Goal: Navigation & Orientation: Find specific page/section

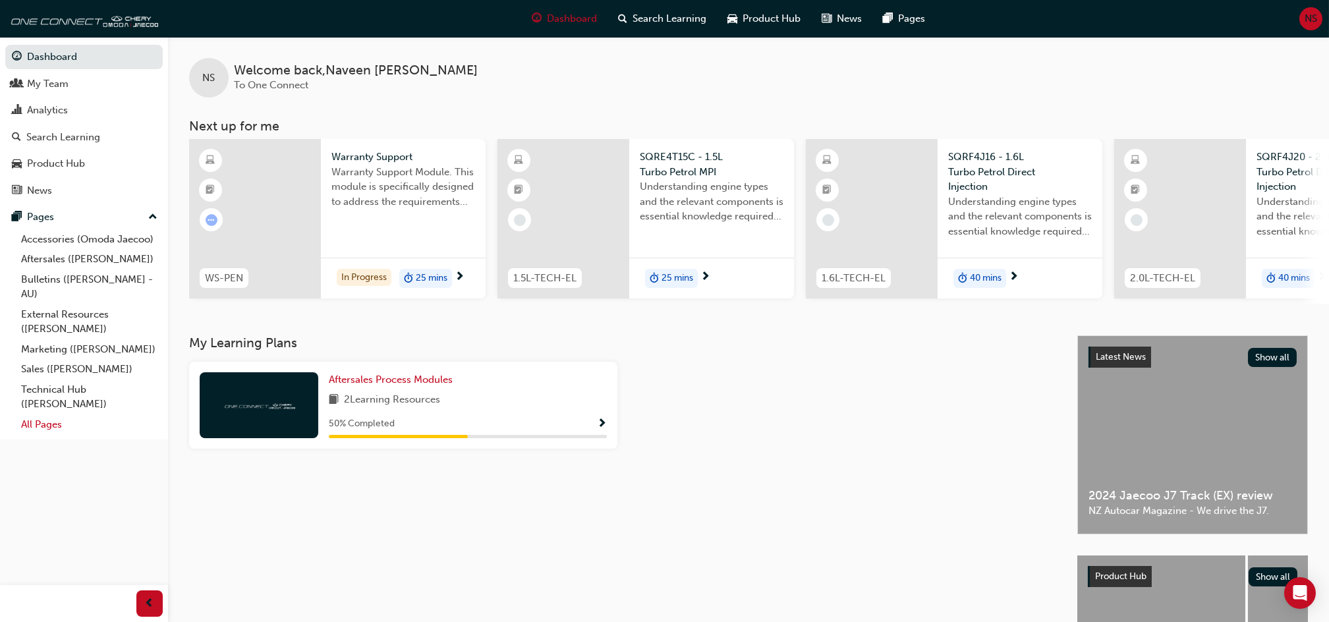
click at [33, 426] on link "All Pages" at bounding box center [89, 424] width 147 height 20
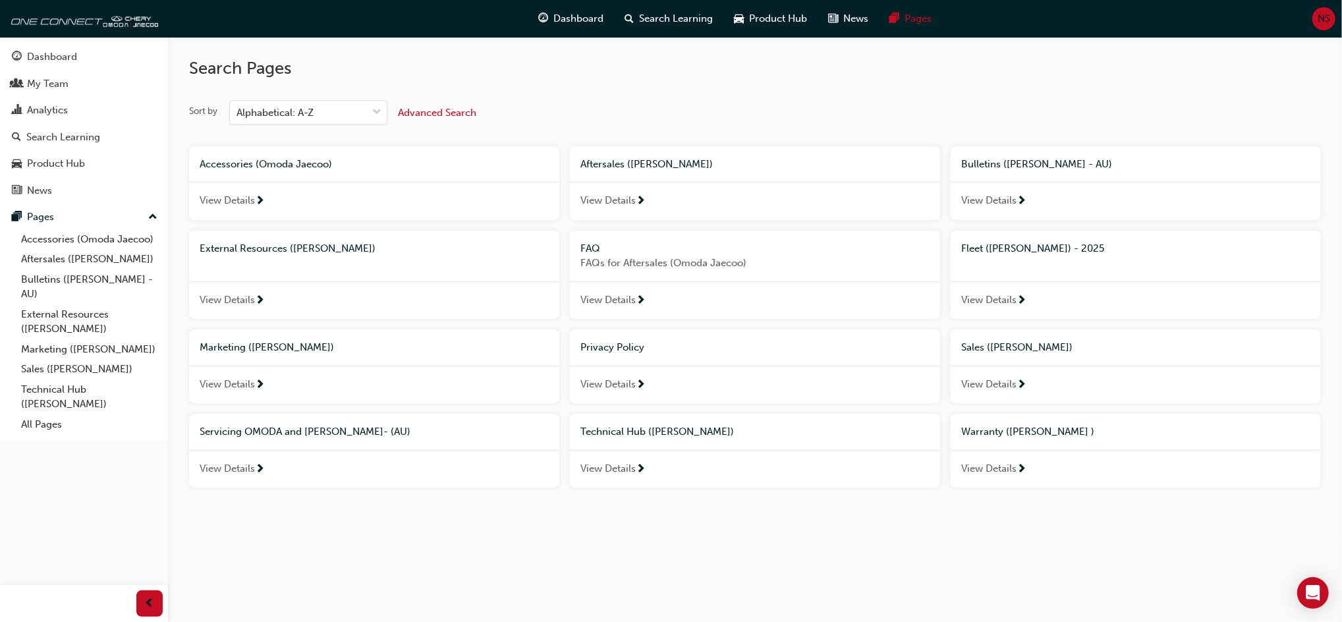
click at [1055, 163] on span "Bulletins ([PERSON_NAME] - AU)" at bounding box center [1036, 164] width 151 height 12
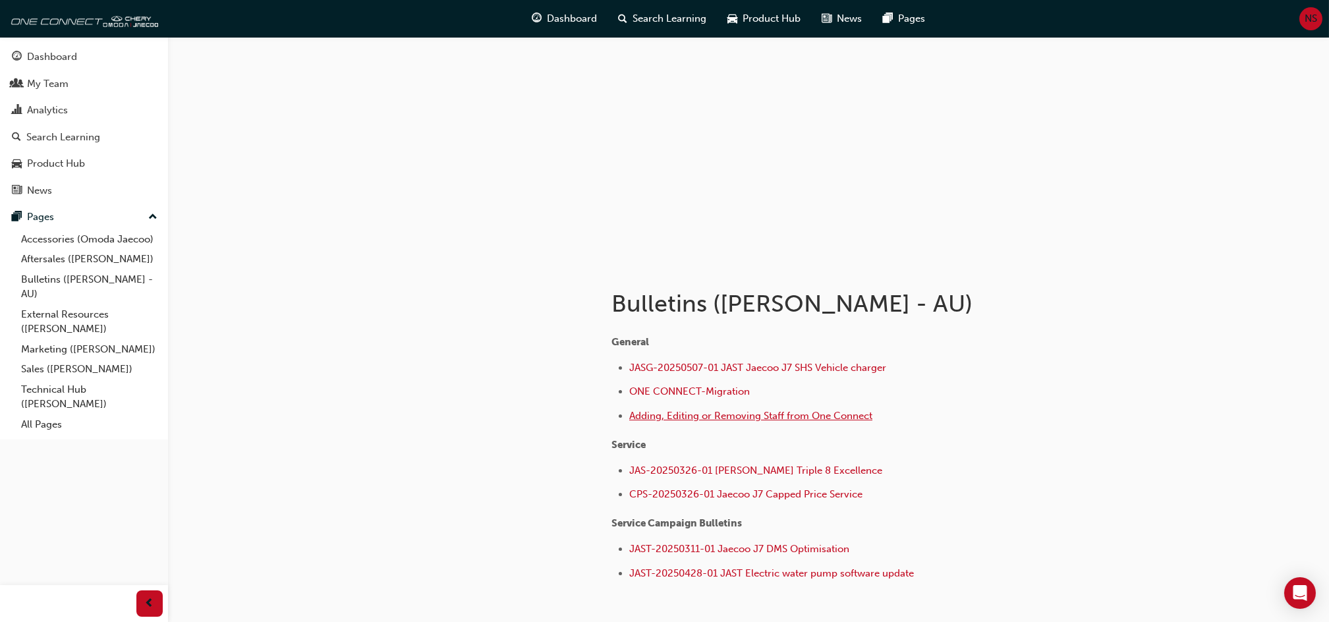
scroll to position [57, 0]
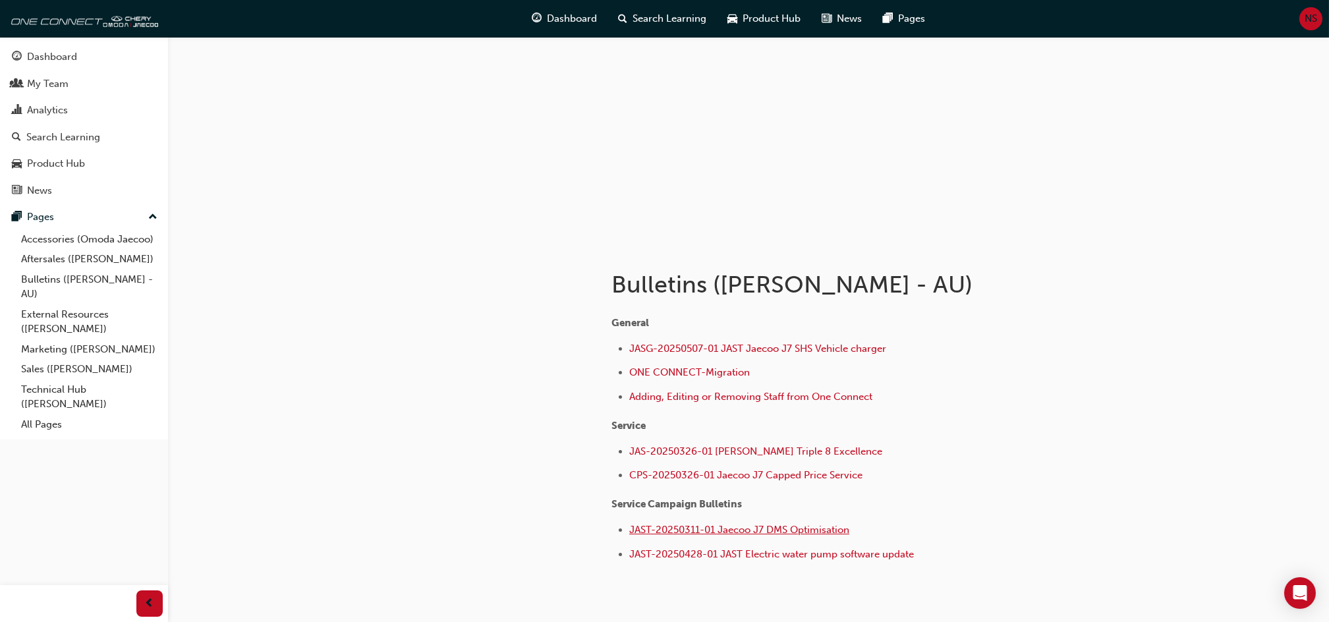
click at [714, 524] on span "JAST-20250311-01 Jaecoo J7 DMS Optimisation" at bounding box center [739, 530] width 220 height 12
